Goal: Information Seeking & Learning: Find contact information

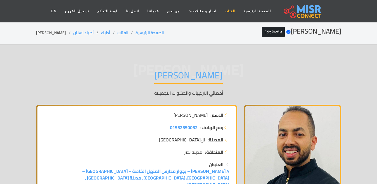
click at [225, 10] on link "الفئات" at bounding box center [230, 11] width 19 height 11
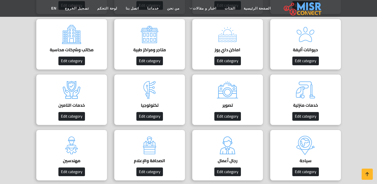
scroll to position [196, 0]
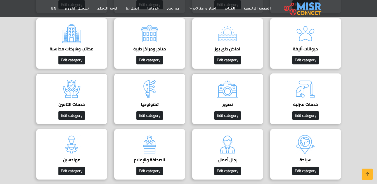
click at [303, 102] on h4 "خدمات منزلية" at bounding box center [306, 104] width 54 height 5
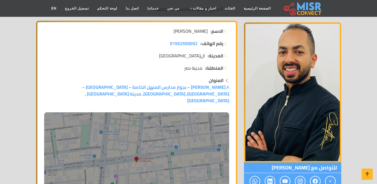
scroll to position [84, 0]
click at [221, 7] on link "الفئات" at bounding box center [230, 8] width 19 height 11
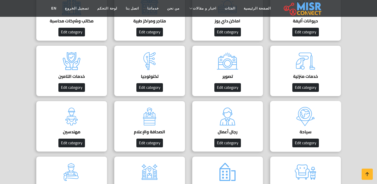
scroll to position [252, 0]
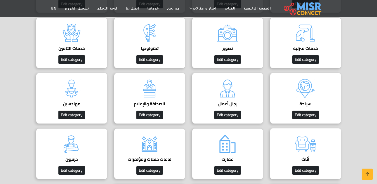
click at [304, 154] on img at bounding box center [306, 144] width 22 height 22
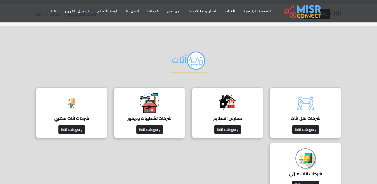
scroll to position [28, 0]
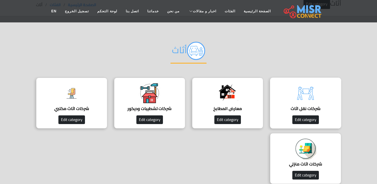
click at [302, 104] on img at bounding box center [306, 93] width 22 height 22
click at [315, 157] on img at bounding box center [306, 148] width 22 height 22
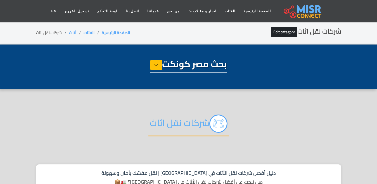
select select "******"
select select "**********"
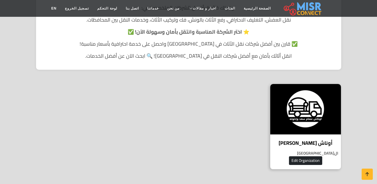
scroll to position [196, 0]
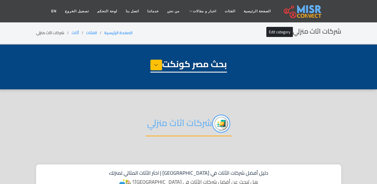
select select "******"
select select "**********"
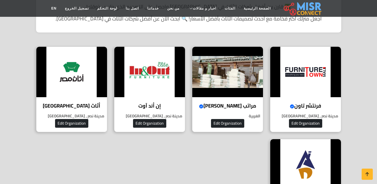
scroll to position [252, 0]
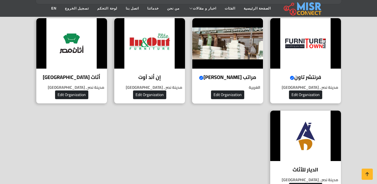
click at [228, 74] on h4 "مراتب سيف الدين Verified account" at bounding box center [228, 77] width 62 height 6
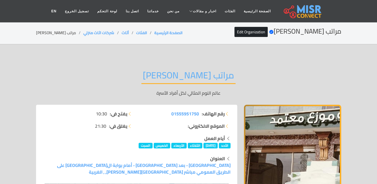
click at [60, 33] on li "مراتب [PERSON_NAME]" at bounding box center [59, 33] width 47 height 6
copy main "مراتب [PERSON_NAME]"
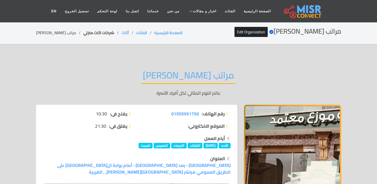
drag, startPoint x: 106, startPoint y: 32, endPoint x: 100, endPoint y: 35, distance: 6.4
click at [100, 35] on li "شركات اثاث منزلي" at bounding box center [102, 33] width 38 height 6
drag, startPoint x: 83, startPoint y: 41, endPoint x: 75, endPoint y: 41, distance: 8.1
click at [75, 41] on section "مراتب سيف الدين Verified account Edit Organization الصفحة الرئيسية الفئات أثاث …" at bounding box center [188, 33] width 377 height 23
click at [85, 34] on link "شركات اثاث منزلي" at bounding box center [98, 32] width 31 height 7
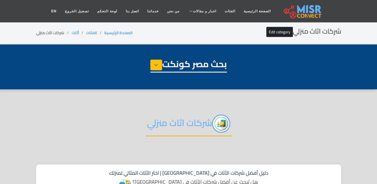
select select "******"
select select "**********"
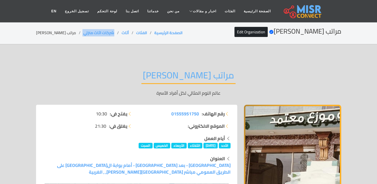
drag, startPoint x: 99, startPoint y: 34, endPoint x: 70, endPoint y: 34, distance: 28.5
click at [70, 34] on ol "الصفحة الرئيسية الفئات أثاث شركات اثاث منزلي مراتب سيف الدين" at bounding box center [109, 33] width 147 height 6
click at [70, 34] on li "مراتب سيف الدين" at bounding box center [59, 33] width 47 height 6
copy ol "شركات اثاث منزلي"
drag, startPoint x: 106, startPoint y: 30, endPoint x: 72, endPoint y: 34, distance: 33.8
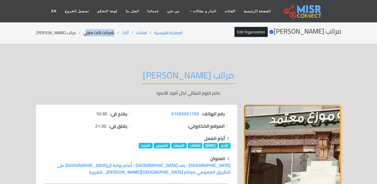
click at [83, 34] on li "شركات اثاث منزلي" at bounding box center [102, 33] width 38 height 6
click at [83, 34] on link "شركات اثاث منزلي" at bounding box center [98, 32] width 31 height 7
copy link "شركات اثاث منزل"
click at [102, 30] on link "شركات اثاث منزلي" at bounding box center [98, 32] width 31 height 7
click at [103, 31] on li "شركات اثاث منزلي" at bounding box center [102, 33] width 38 height 6
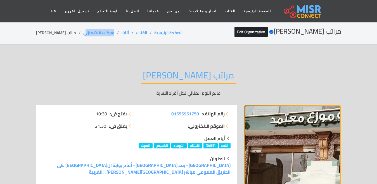
click at [104, 27] on section "مراتب سيف الدين Verified account Edit Organization الصفحة الرئيسية الفئات أثاث …" at bounding box center [188, 33] width 377 height 23
drag, startPoint x: 102, startPoint y: 31, endPoint x: 70, endPoint y: 35, distance: 32.4
click at [70, 35] on ol "الصفحة الرئيسية الفئات أثاث شركات اثاث منزلي مراتب سيف الدين" at bounding box center [109, 33] width 147 height 6
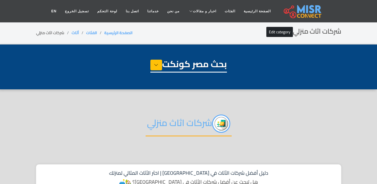
select select "******"
select select "**********"
select select "******"
select select "**********"
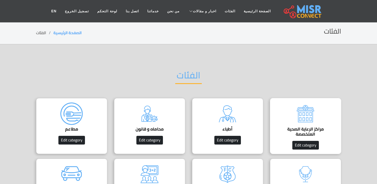
click at [300, 129] on h4 "مراكز الرعاية الصحية المتخصصة" at bounding box center [306, 131] width 54 height 10
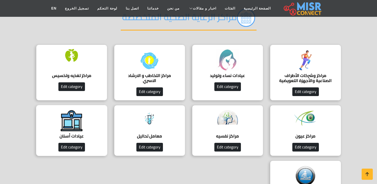
scroll to position [84, 0]
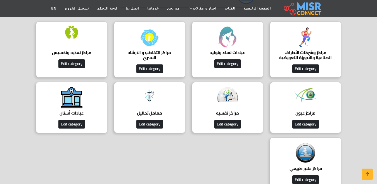
click at [60, 99] on div "عيادات أسنان دليل عيادات أسنان Edit category" at bounding box center [71, 107] width 71 height 51
click at [86, 106] on div "عيادات أسنان دليل عيادات أسنان Edit category" at bounding box center [71, 107] width 71 height 51
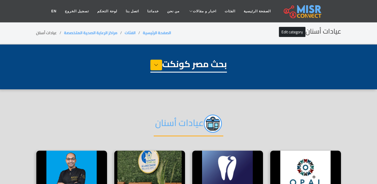
select select "**********"
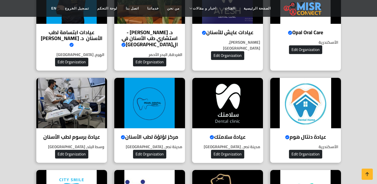
scroll to position [196, 0]
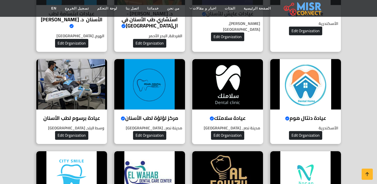
click at [221, 115] on h4 "عيادة سلامتك Verified account" at bounding box center [228, 118] width 62 height 6
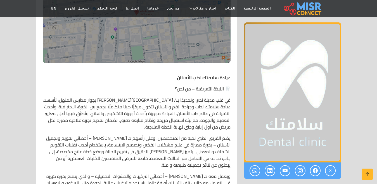
scroll to position [168, 0]
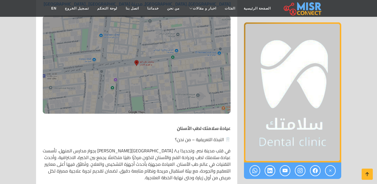
click at [230, 127] on strong "عيادة سلامتك لطب الأسنان" at bounding box center [204, 128] width 54 height 8
drag, startPoint x: 230, startPoint y: 127, endPoint x: 209, endPoint y: 127, distance: 21.0
click at [209, 127] on strong "عيادة سلامتك لطب الأسنان" at bounding box center [204, 128] width 54 height 8
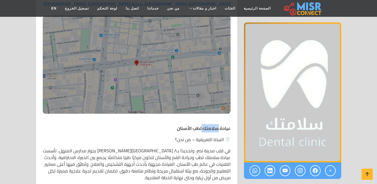
click at [209, 127] on strong "عيادة سلامتك لطب الأسنان" at bounding box center [204, 128] width 54 height 8
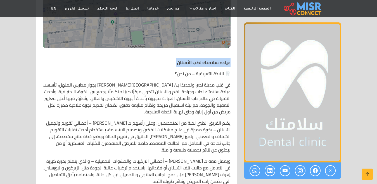
scroll to position [224, 0]
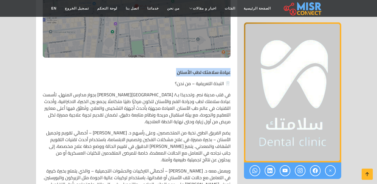
drag, startPoint x: 229, startPoint y: 72, endPoint x: 233, endPoint y: 70, distance: 4.0
click at [229, 72] on strong "عيادة سلامتك لطب الأسنان" at bounding box center [204, 72] width 54 height 8
click at [230, 70] on strong "عيادة سلامتك لطب الأسنان" at bounding box center [204, 72] width 54 height 8
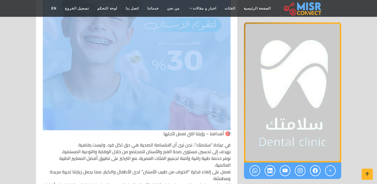
drag, startPoint x: 230, startPoint y: 70, endPoint x: 177, endPoint y: 95, distance: 59.3
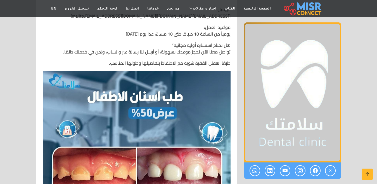
drag, startPoint x: 175, startPoint y: 96, endPoint x: 165, endPoint y: 100, distance: 11.1
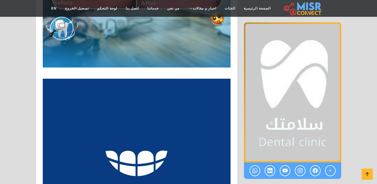
click at [165, 100] on img at bounding box center [137, 173] width 188 height 188
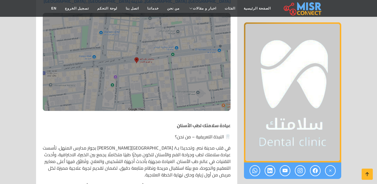
scroll to position [191, 0]
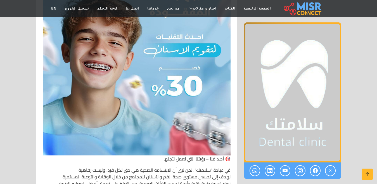
drag, startPoint x: 232, startPoint y: 99, endPoint x: 144, endPoint y: 140, distance: 97.2
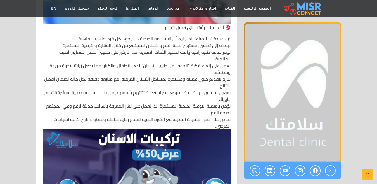
click at [144, 140] on p "في عيادة "سلامتك"، نحن نرى أن الابتسامة الصحية هي حق لكل فرد، وليست رفاهية. نهد…" at bounding box center [137, 176] width 188 height 282
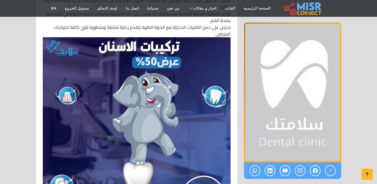
click at [144, 140] on img at bounding box center [137, 131] width 188 height 188
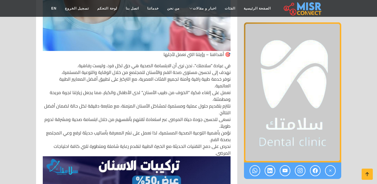
drag, startPoint x: 144, startPoint y: 140, endPoint x: 140, endPoint y: 135, distance: 7.2
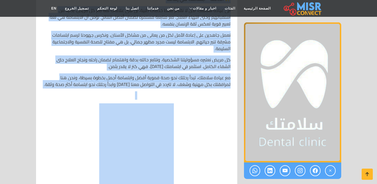
scroll to position [2848, 0]
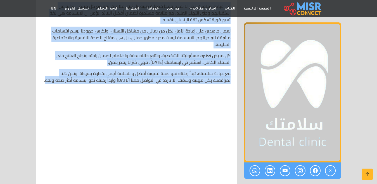
drag, startPoint x: 232, startPoint y: 102, endPoint x: 41, endPoint y: 74, distance: 192.8
copy div "lorem ipsumd sit ametcon 🦷 adipis elitseddo – ei tem؟ in utl etdol mag، aliquaً…"
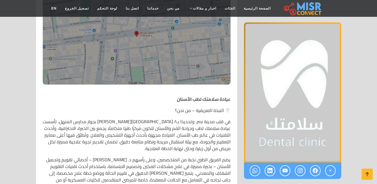
scroll to position [261, 0]
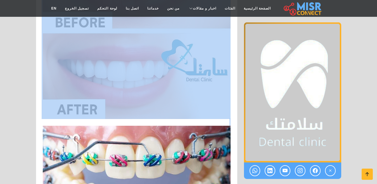
drag, startPoint x: 232, startPoint y: 35, endPoint x: 167, endPoint y: 118, distance: 105.4
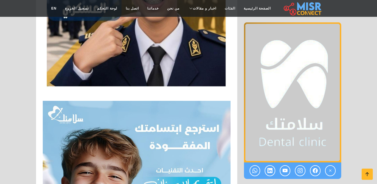
drag, startPoint x: 166, startPoint y: 118, endPoint x: 154, endPoint y: 73, distance: 46.2
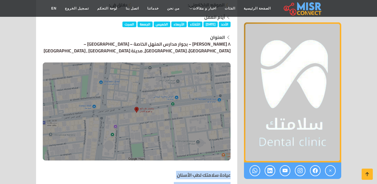
scroll to position [233, 0]
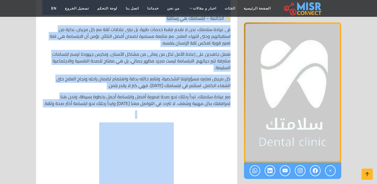
scroll to position [2834, 0]
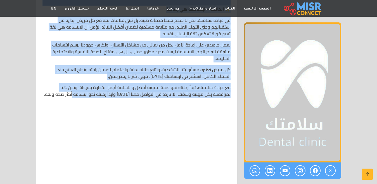
drag, startPoint x: 232, startPoint y: 60, endPoint x: 65, endPoint y: 89, distance: 169.6
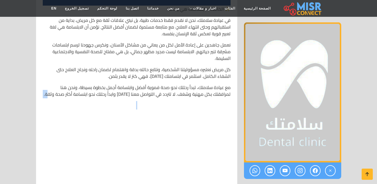
drag, startPoint x: 29, startPoint y: 91, endPoint x: 54, endPoint y: 91, distance: 25.2
drag, startPoint x: 54, startPoint y: 91, endPoint x: 165, endPoint y: 77, distance: 111.8
drag, startPoint x: 237, startPoint y: 79, endPoint x: 230, endPoint y: 86, distance: 10.1
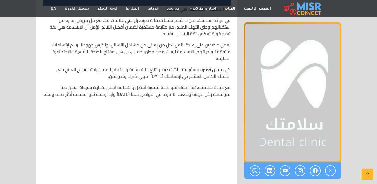
click at [230, 86] on p "مع عيادة سلامتك، تبدأ رحلتك نحو صحة فموية أفضل وابتسامة أجمل بخطوة بسيطة، ونحن …" at bounding box center [137, 90] width 188 height 13
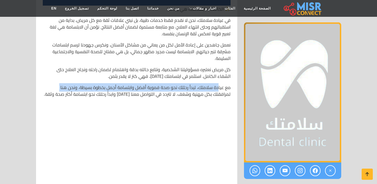
drag, startPoint x: 232, startPoint y: 87, endPoint x: 217, endPoint y: 83, distance: 15.8
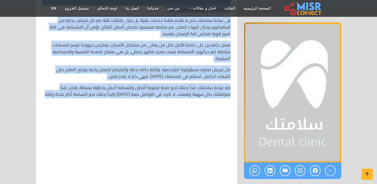
drag, startPoint x: 230, startPoint y: 147, endPoint x: 46, endPoint y: 86, distance: 194.2
copy div "lorem ipsumd sit ametcon 🦷 adipis elitseddo – ei tem؟ in utl etdol mag، aliquaً…"
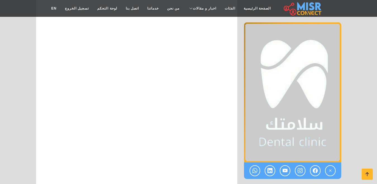
scroll to position [3002, 0]
click at [138, 6] on link "اتصل بنا" at bounding box center [133, 8] width 22 height 11
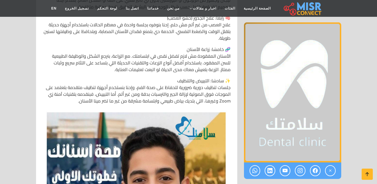
scroll to position [820, 0]
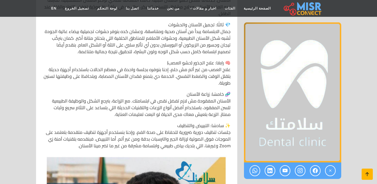
click at [368, 174] on icon at bounding box center [368, 174] width 8 height 8
click at [366, 174] on icon at bounding box center [368, 174] width 8 height 8
click at [364, 172] on icon at bounding box center [368, 174] width 8 height 8
click at [365, 175] on icon at bounding box center [368, 174] width 8 height 8
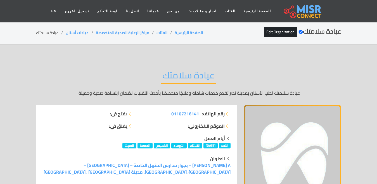
click at [190, 75] on h2 "عيادة سلامتك" at bounding box center [188, 77] width 55 height 14
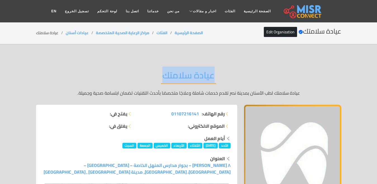
click at [190, 75] on h2 "عيادة سلامتك" at bounding box center [188, 77] width 55 height 14
copy div "عيادة سلامتك"
